Goal: Information Seeking & Learning: Find specific fact

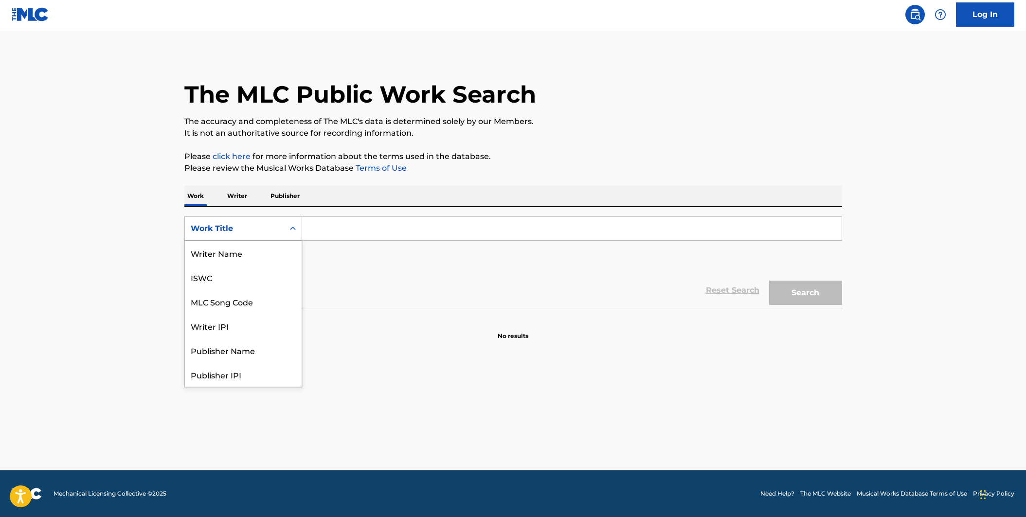
click at [299, 233] on div "Search Form" at bounding box center [293, 229] width 18 height 18
click at [279, 259] on div "MLC Song Code" at bounding box center [243, 253] width 117 height 24
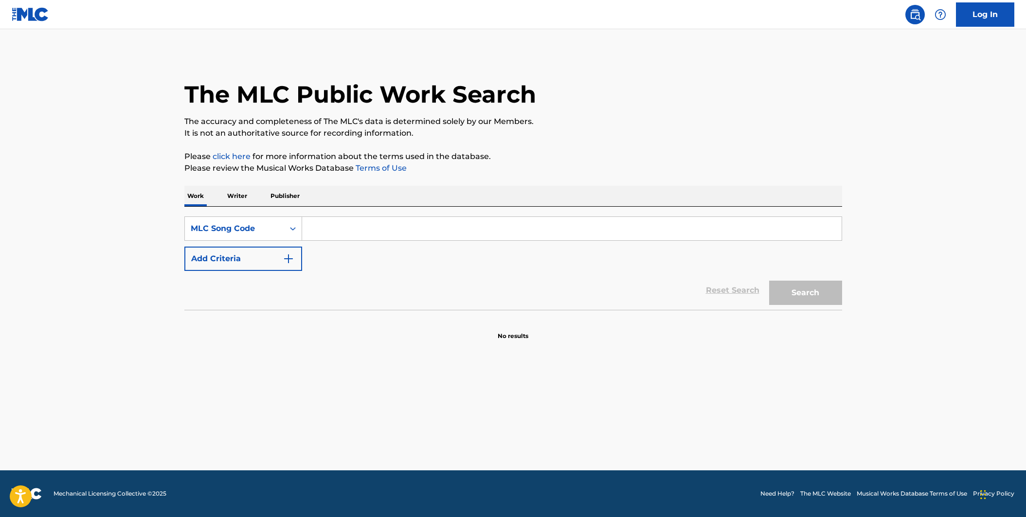
click at [323, 242] on div "SearchWithCriteriabf21f597-7842-4a3d-821d-a9e307d485b7 MLC Song Code Add Criter…" at bounding box center [512, 243] width 657 height 54
click at [323, 237] on input "Search Form" at bounding box center [571, 228] width 539 height 23
paste input "SD8J1E"
type input "SD8J1E"
click at [814, 295] on button "Search" at bounding box center [805, 293] width 73 height 24
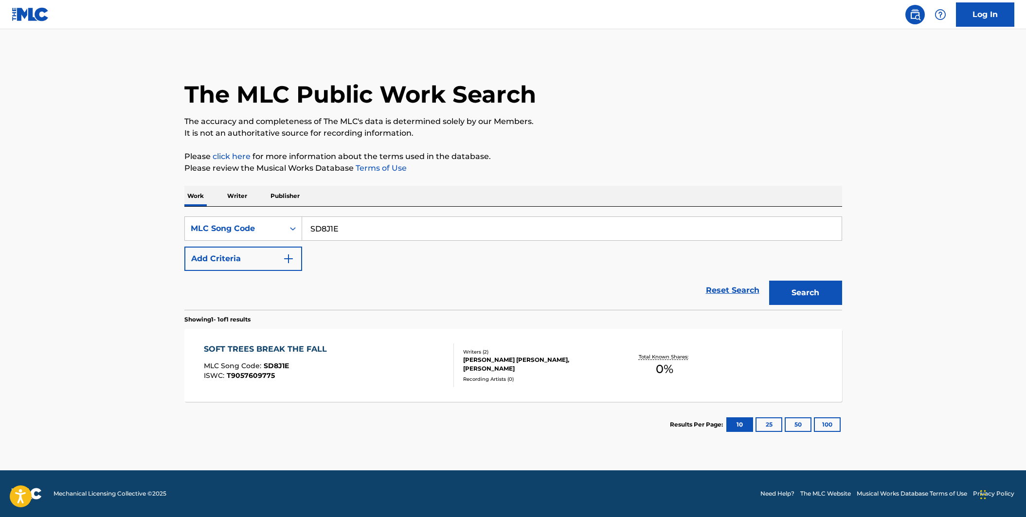
click at [406, 364] on div "SOFT TREES BREAK THE FALL MLC Song Code : SD8J1E ISWC : T9057609775" at bounding box center [329, 365] width 250 height 44
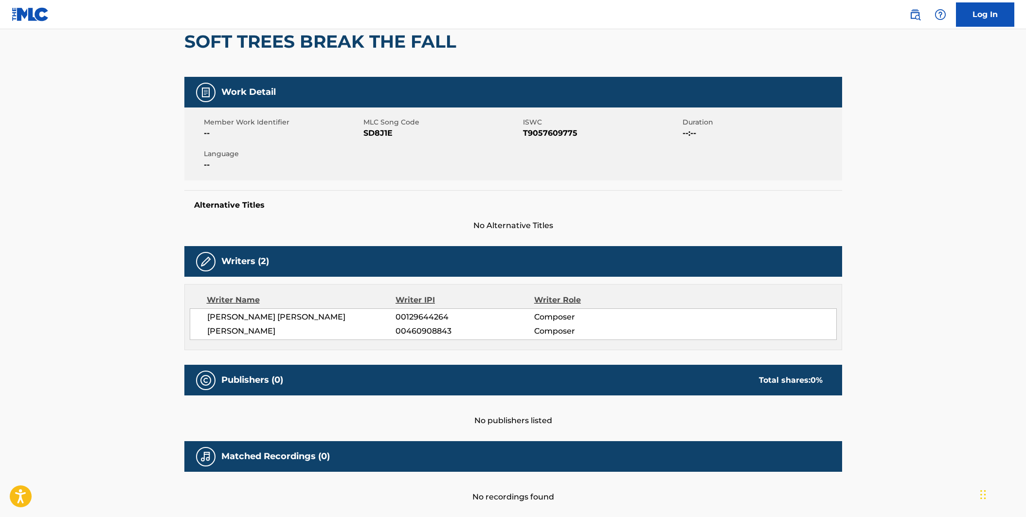
scroll to position [14, 0]
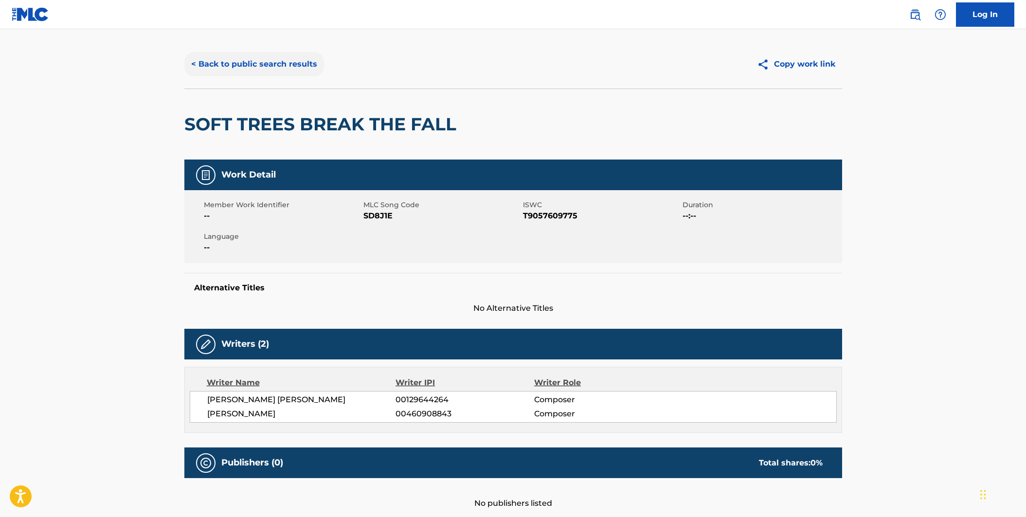
click at [303, 68] on button "< Back to public search results" at bounding box center [254, 64] width 140 height 24
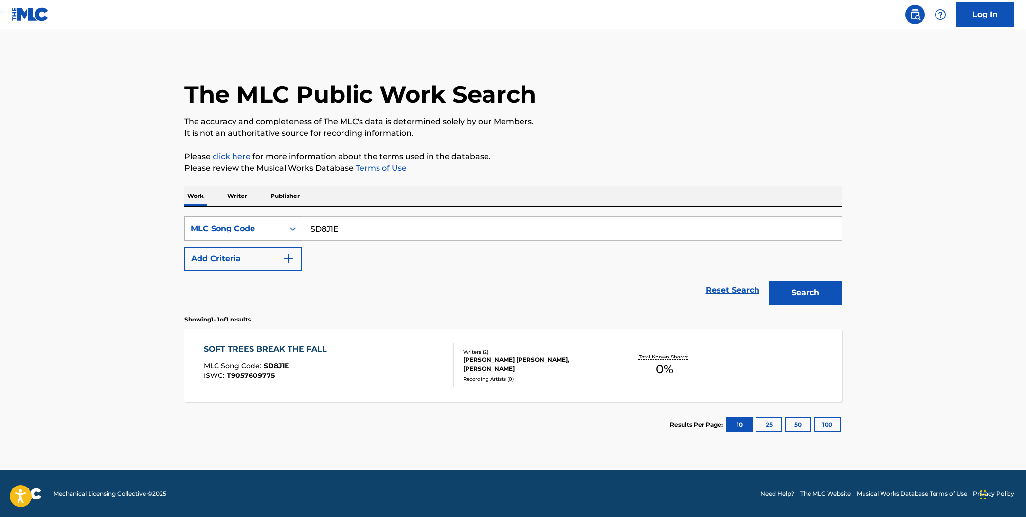
drag, startPoint x: 369, startPoint y: 225, endPoint x: 262, endPoint y: 218, distance: 107.2
click at [261, 219] on div "SearchWithCriteriabf21f597-7842-4a3d-821d-a9e307d485b7 MLC Song Code SD8J1E" at bounding box center [512, 228] width 657 height 24
paste input "X0639L"
type input "X0639L"
click at [769, 281] on button "Search" at bounding box center [805, 293] width 73 height 24
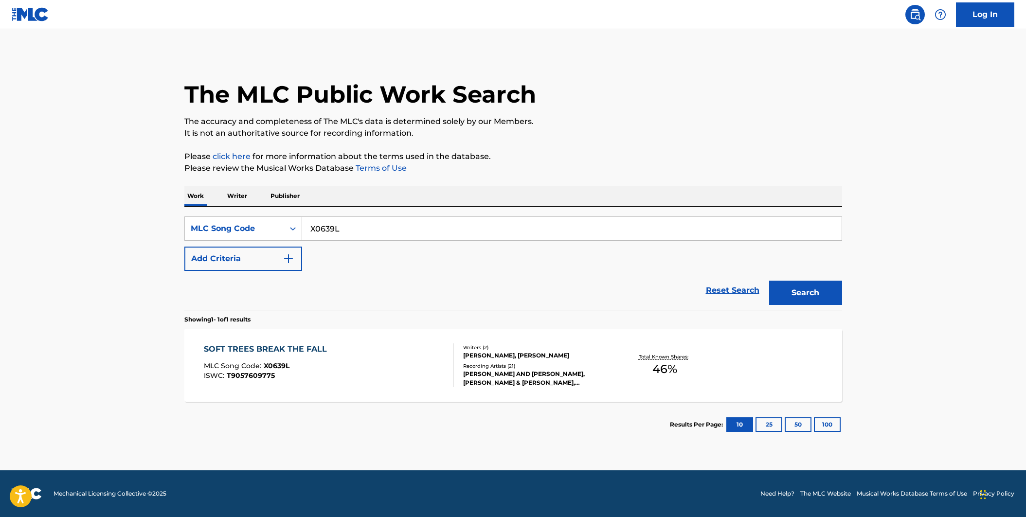
click at [358, 347] on div "SOFT TREES BREAK THE FALL MLC Song Code : X0639L ISWC : T9057609775" at bounding box center [329, 365] width 250 height 44
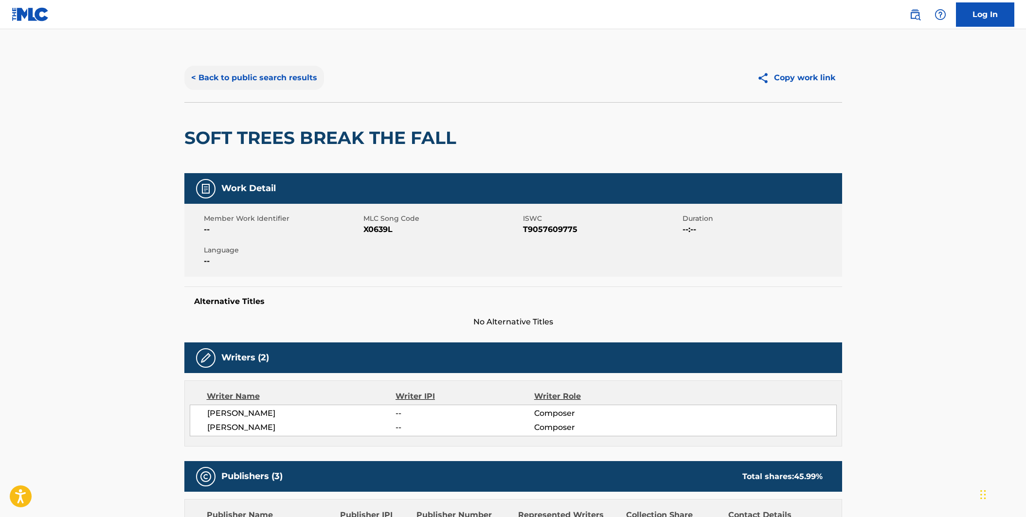
click at [259, 85] on button "< Back to public search results" at bounding box center [254, 78] width 140 height 24
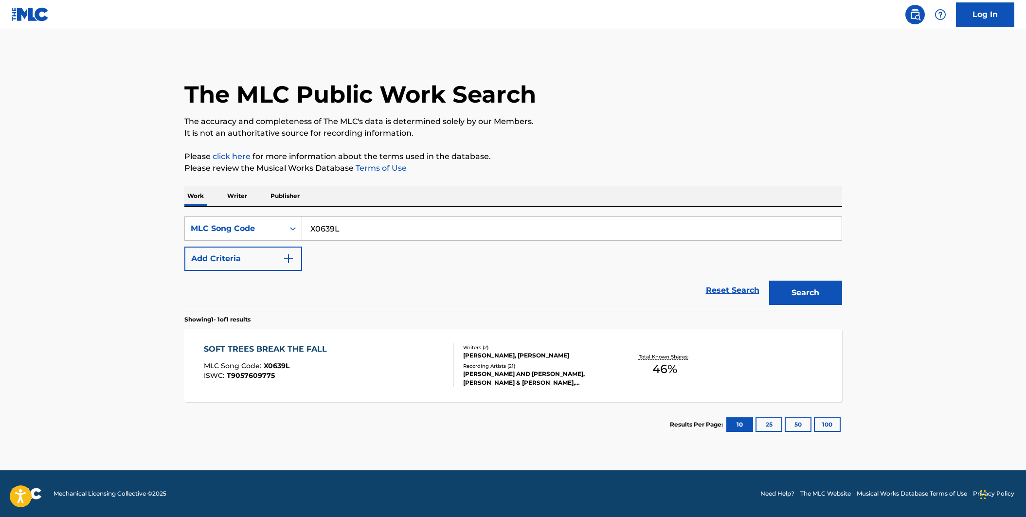
drag, startPoint x: 358, startPoint y: 235, endPoint x: 304, endPoint y: 227, distance: 54.6
click at [304, 227] on input "X0639L" at bounding box center [571, 228] width 539 height 23
paste input "SE0TTM"
click at [769, 281] on button "Search" at bounding box center [805, 293] width 73 height 24
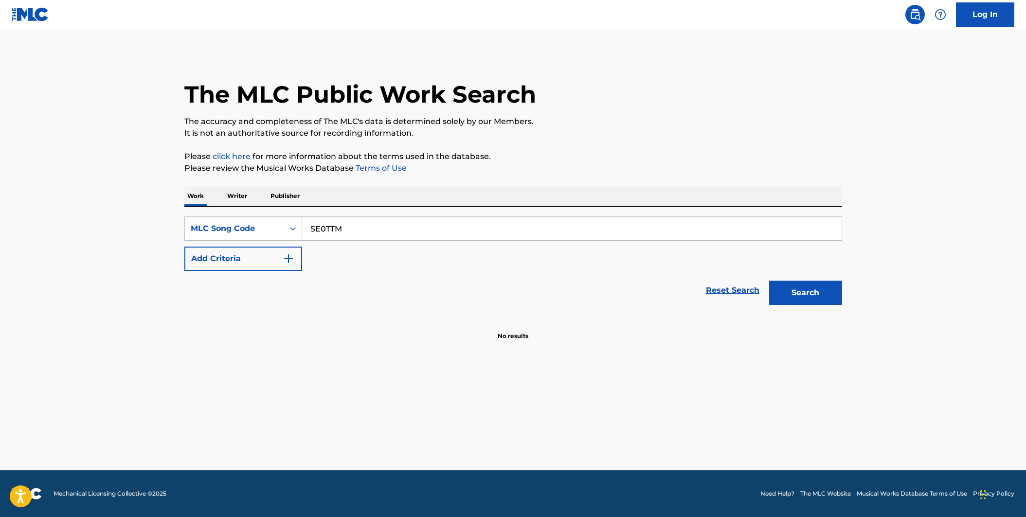
type input "SE0TTM"
click at [769, 281] on button "Search" at bounding box center [805, 293] width 73 height 24
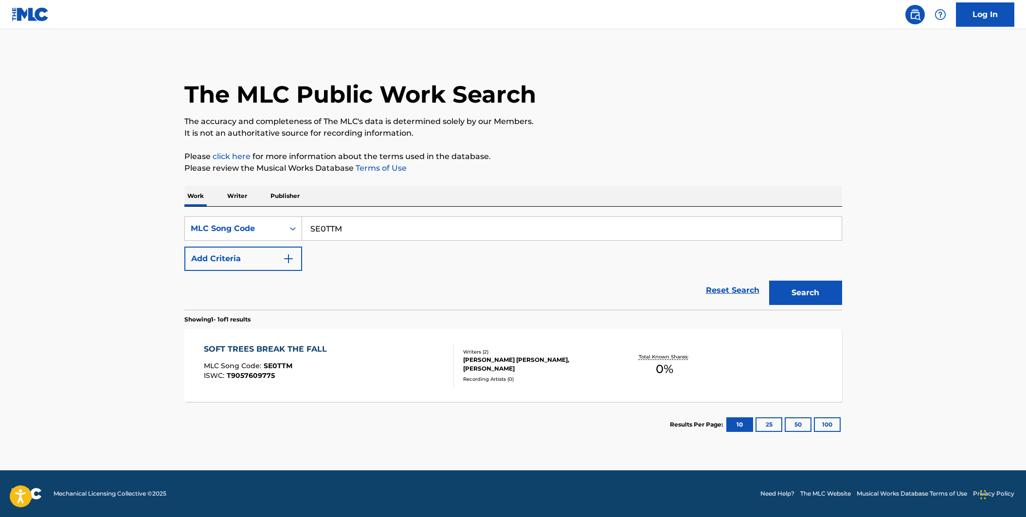
click at [421, 372] on div "SOFT TREES BREAK THE FALL MLC Song Code : SE0TTM ISWC : T9057609775" at bounding box center [329, 365] width 250 height 44
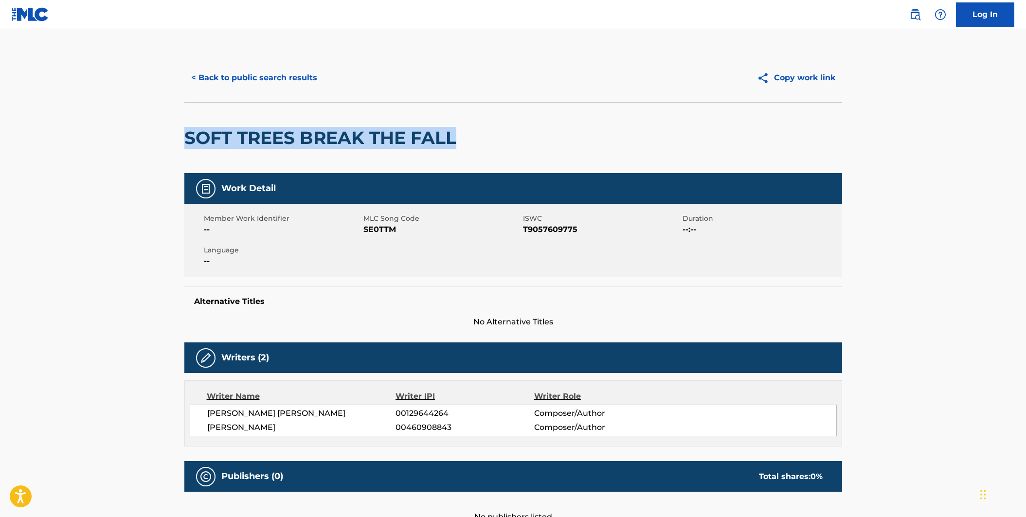
drag, startPoint x: 457, startPoint y: 135, endPoint x: 185, endPoint y: 140, distance: 271.9
click at [185, 140] on h2 "SOFT TREES BREAK THE FALL" at bounding box center [322, 138] width 277 height 22
copy h2 "SOFT TREES BREAK THE FALL"
click at [269, 82] on button "< Back to public search results" at bounding box center [254, 78] width 140 height 24
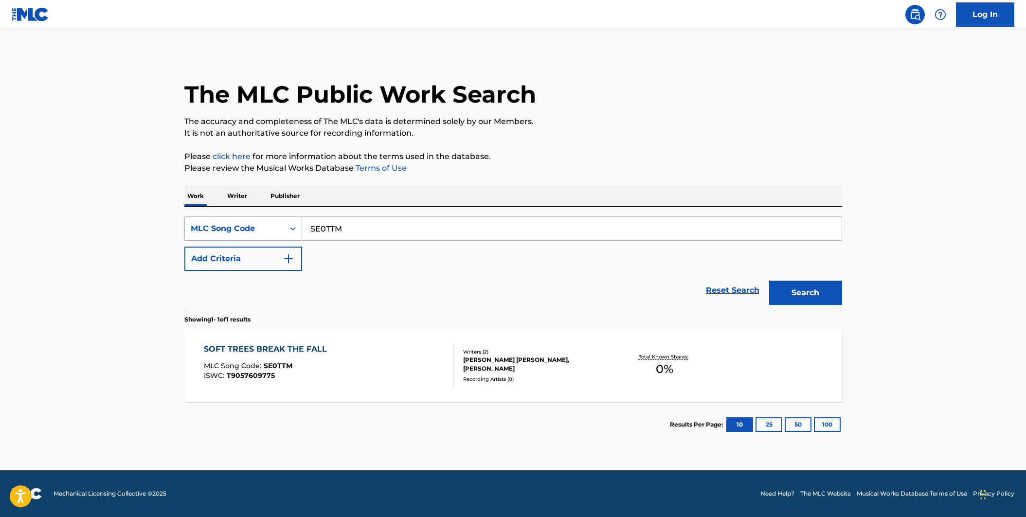
drag, startPoint x: 372, startPoint y: 228, endPoint x: 272, endPoint y: 225, distance: 99.7
click at [272, 225] on div "SearchWithCriteriabf21f597-7842-4a3d-821d-a9e307d485b7 MLC Song Code SE0TTM" at bounding box center [512, 228] width 657 height 24
paste input "D8J1E"
type input "SD8J1E"
click at [769, 281] on button "Search" at bounding box center [805, 293] width 73 height 24
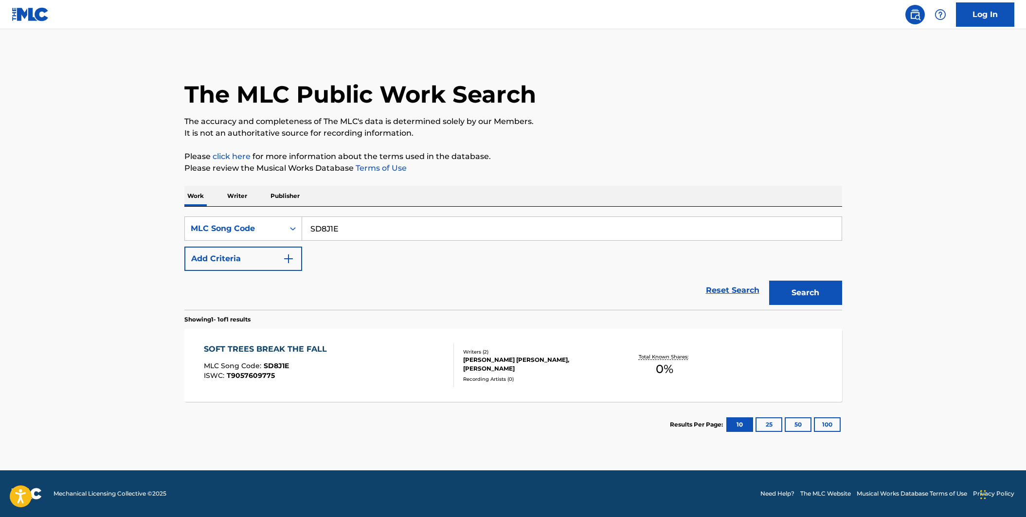
click at [354, 349] on div "SOFT TREES BREAK THE FALL MLC Song Code : SD8J1E ISWC : T9057609775" at bounding box center [329, 365] width 250 height 44
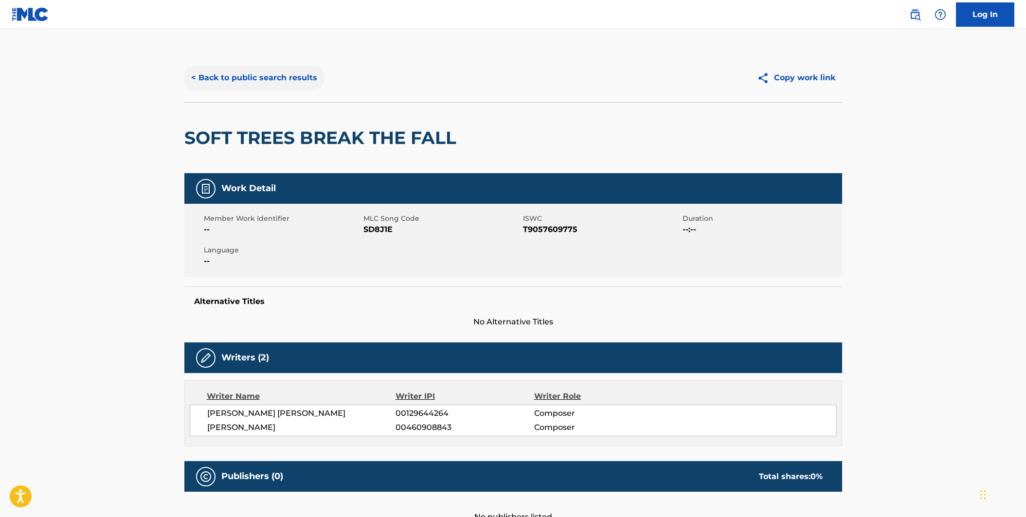
click at [290, 78] on button "< Back to public search results" at bounding box center [254, 78] width 140 height 24
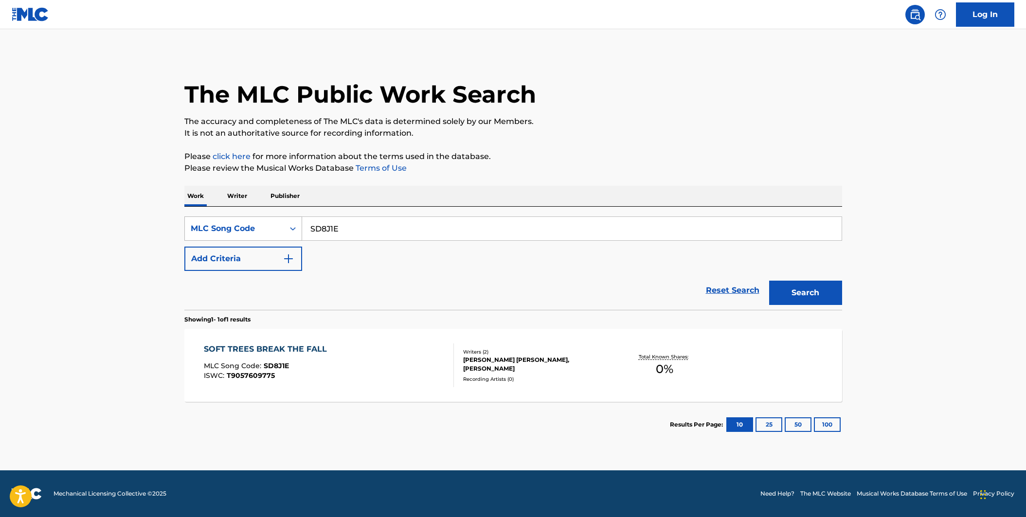
drag, startPoint x: 354, startPoint y: 238, endPoint x: 273, endPoint y: 220, distance: 83.2
click at [273, 220] on div "SearchWithCriteriabf21f597-7842-4a3d-821d-a9e307d485b7 MLC Song Code SD8J1E" at bounding box center [512, 228] width 657 height 24
paste input "X0639L"
type input "X0639L"
click at [769, 281] on button "Search" at bounding box center [805, 293] width 73 height 24
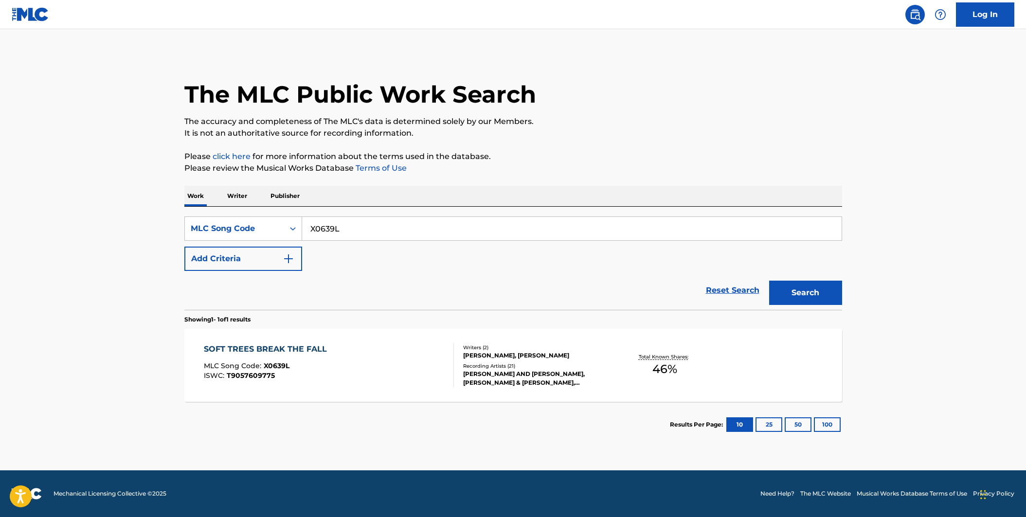
click at [362, 352] on div "SOFT TREES BREAK THE FALL MLC Song Code : X0639L ISWC : T9057609775" at bounding box center [329, 365] width 250 height 44
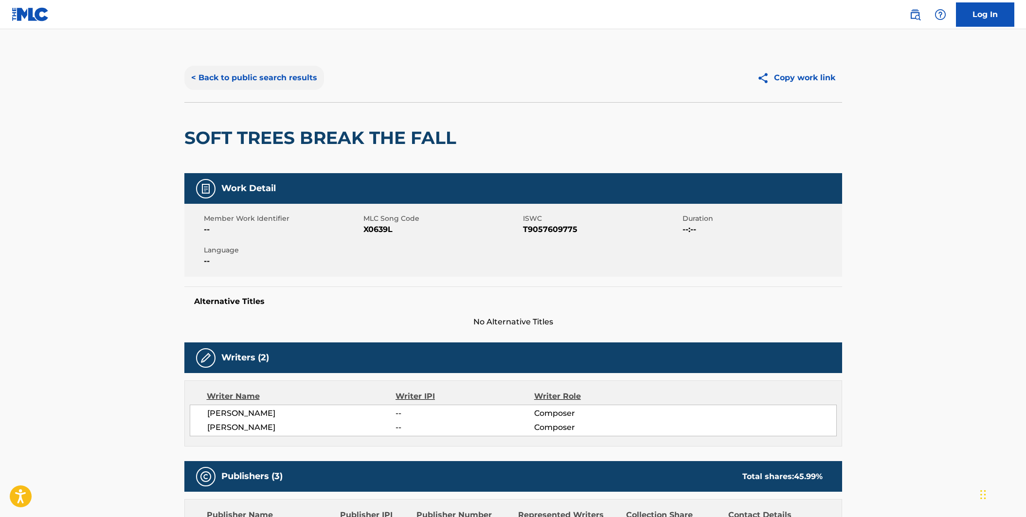
click at [305, 78] on button "< Back to public search results" at bounding box center [254, 78] width 140 height 24
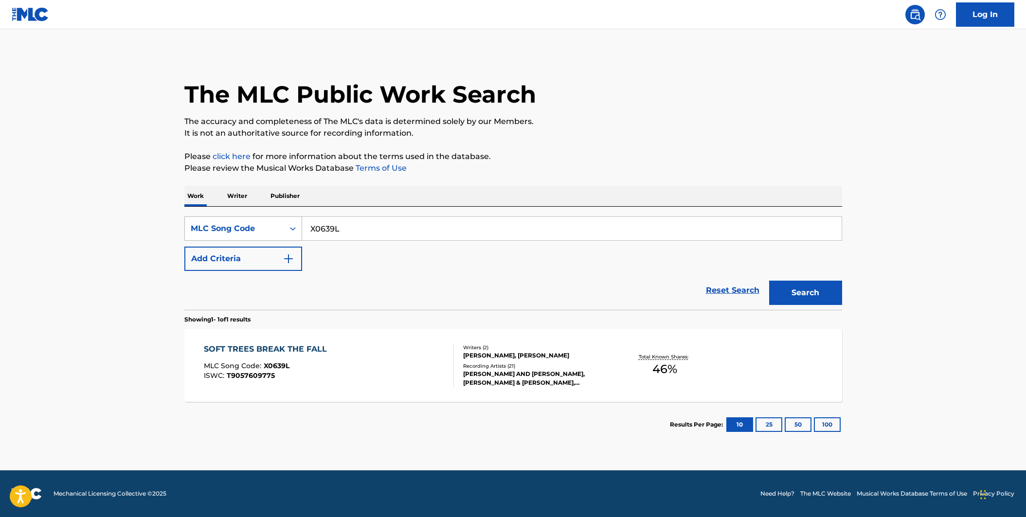
drag, startPoint x: 370, startPoint y: 229, endPoint x: 296, endPoint y: 216, distance: 75.1
click at [312, 217] on input "X0639L" at bounding box center [571, 228] width 539 height 23
paste input "SE0TTM"
type input "SE0TTM"
click at [769, 281] on button "Search" at bounding box center [805, 293] width 73 height 24
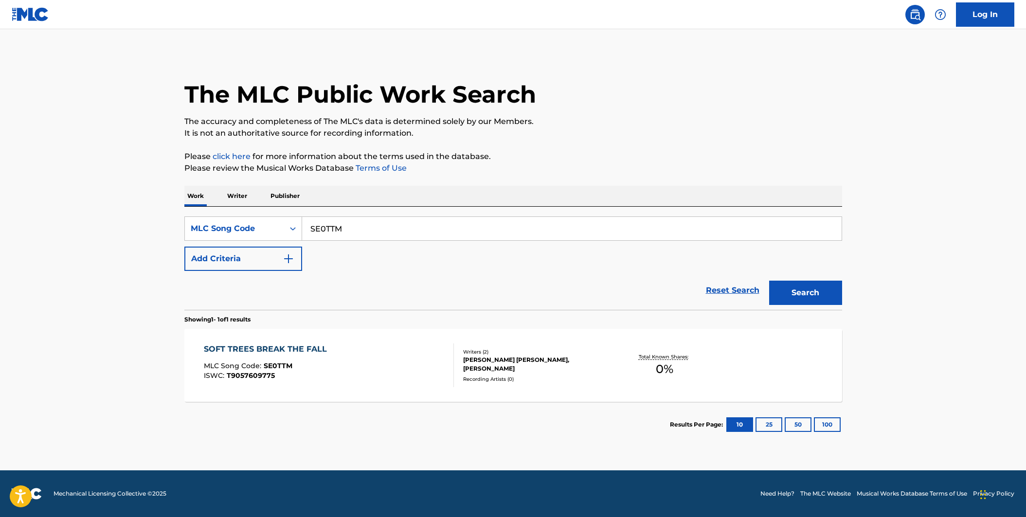
click at [363, 347] on div "SOFT TREES BREAK THE FALL MLC Song Code : SE0TTM ISWC : T9057609775" at bounding box center [329, 365] width 250 height 44
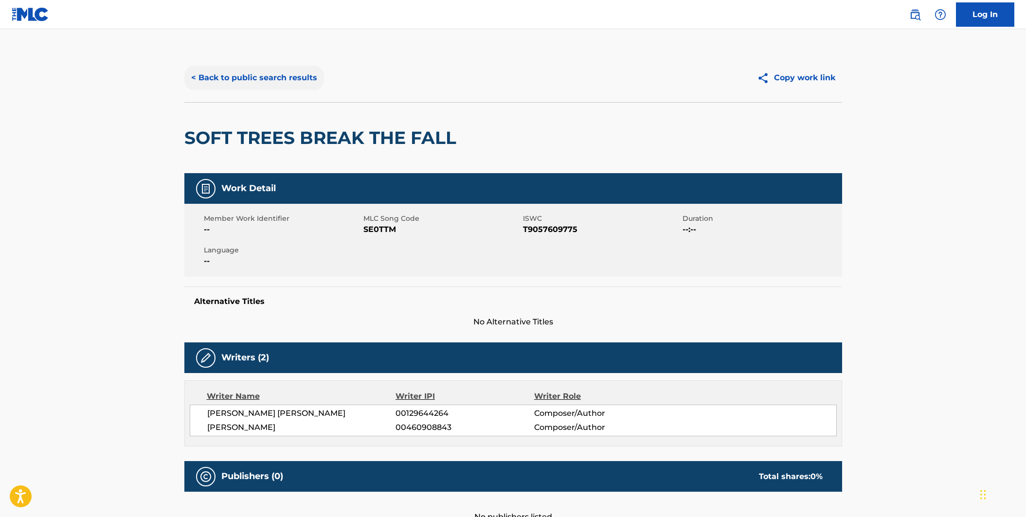
click at [287, 83] on button "< Back to public search results" at bounding box center [254, 78] width 140 height 24
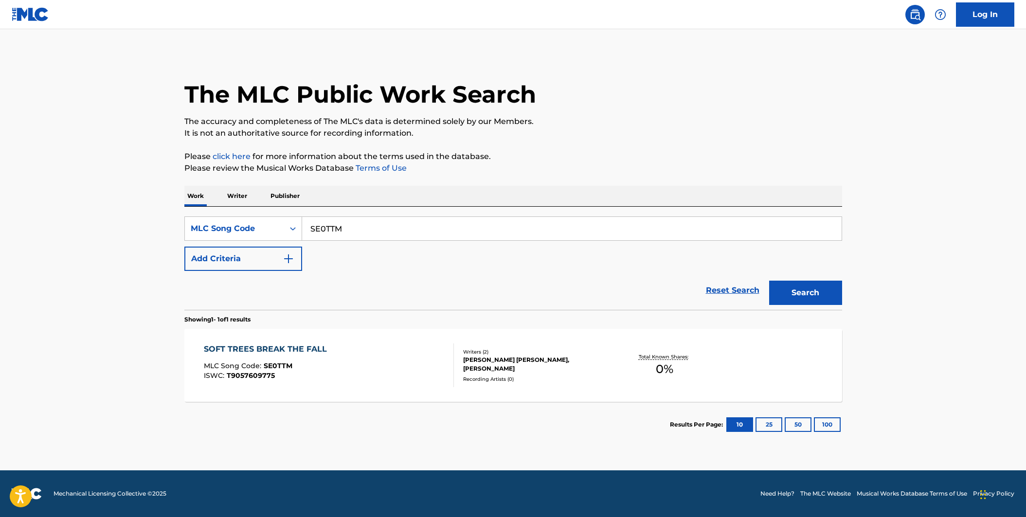
drag, startPoint x: 359, startPoint y: 228, endPoint x: 301, endPoint y: 227, distance: 57.9
click at [302, 227] on input "SE0TTM" at bounding box center [571, 228] width 539 height 23
paste input "BA2DL5"
type input "BA2DL5"
click at [769, 281] on button "Search" at bounding box center [805, 293] width 73 height 24
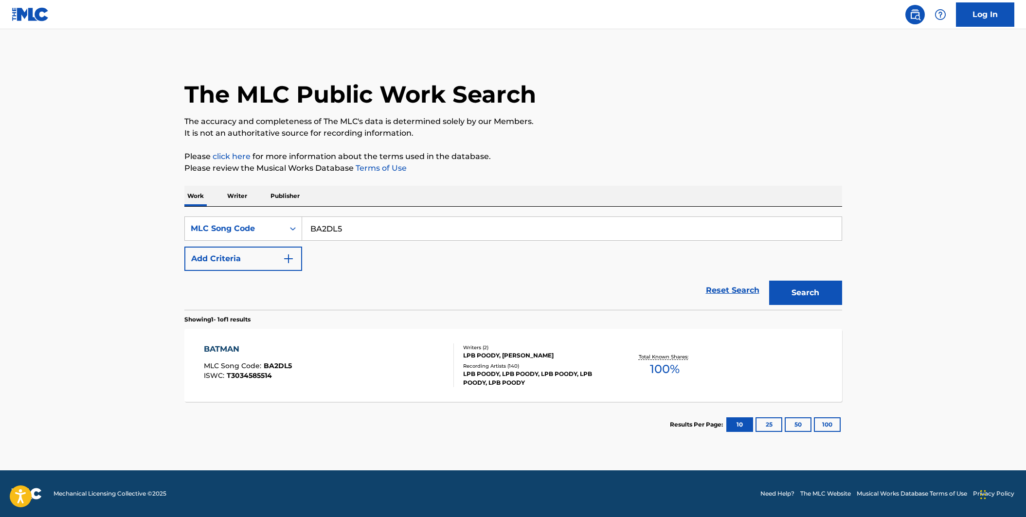
click at [388, 371] on div "BATMAN MLC Song Code : BA2DL5 ISWC : T3034585514" at bounding box center [329, 365] width 250 height 44
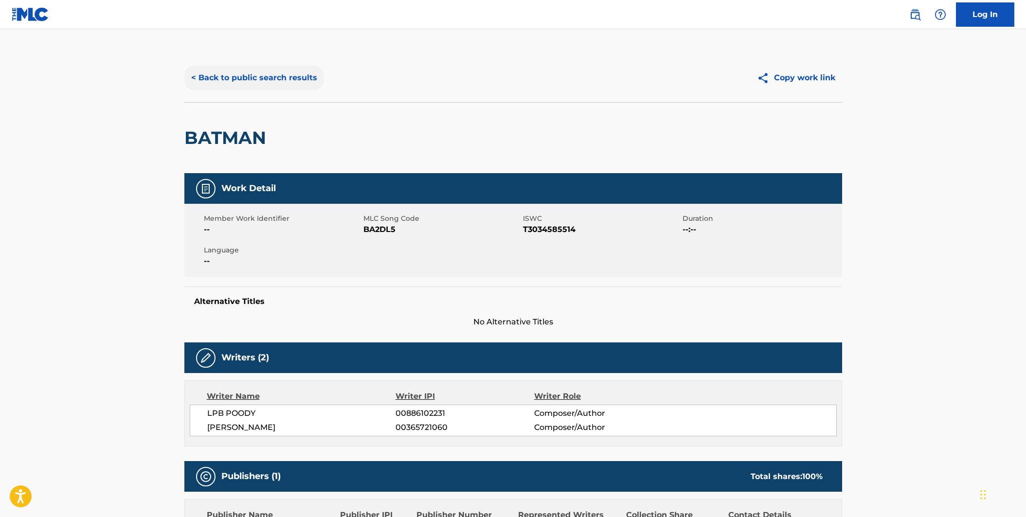
click at [271, 78] on button "< Back to public search results" at bounding box center [254, 78] width 140 height 24
